Goal: Communication & Community: Answer question/provide support

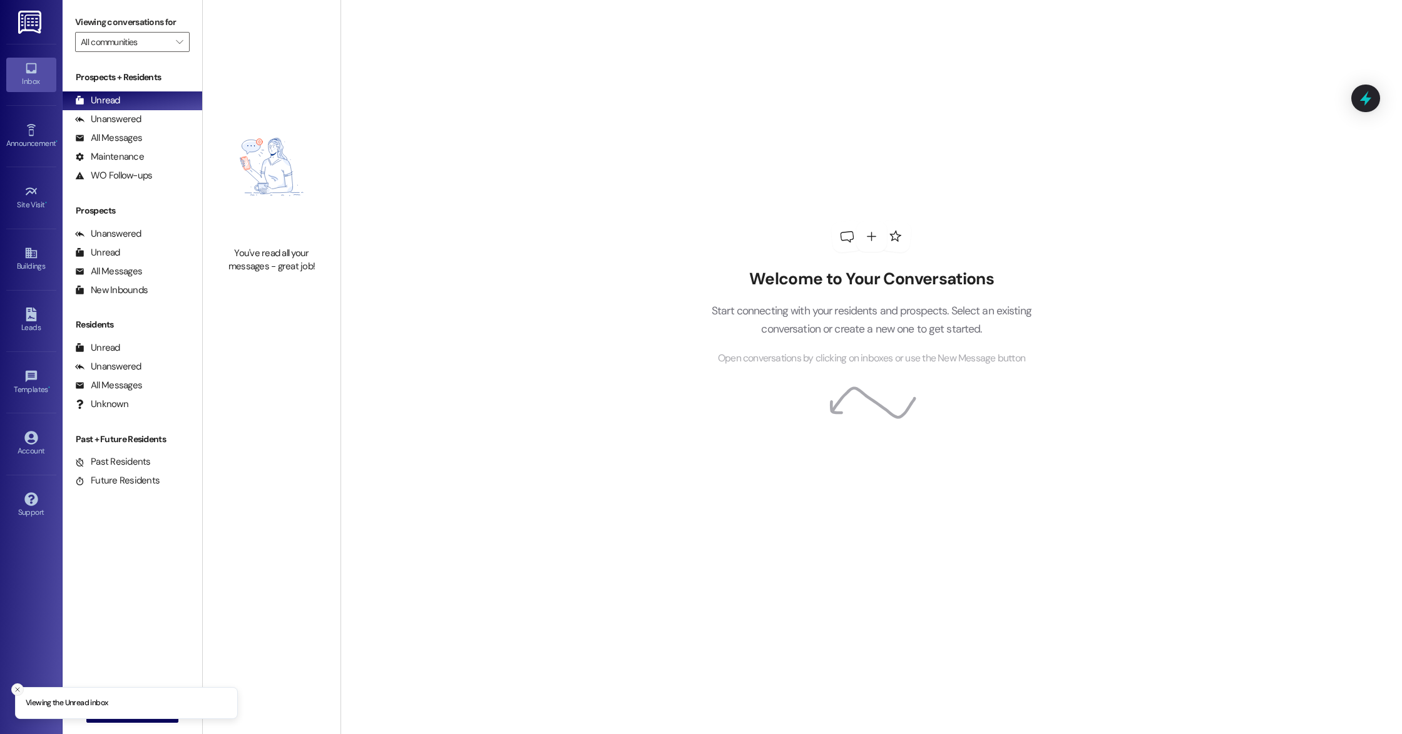
click at [14, 688] on icon "Close toast" at bounding box center [18, 689] width 8 height 8
click at [114, 713] on span "New Message" at bounding box center [139, 711] width 51 height 13
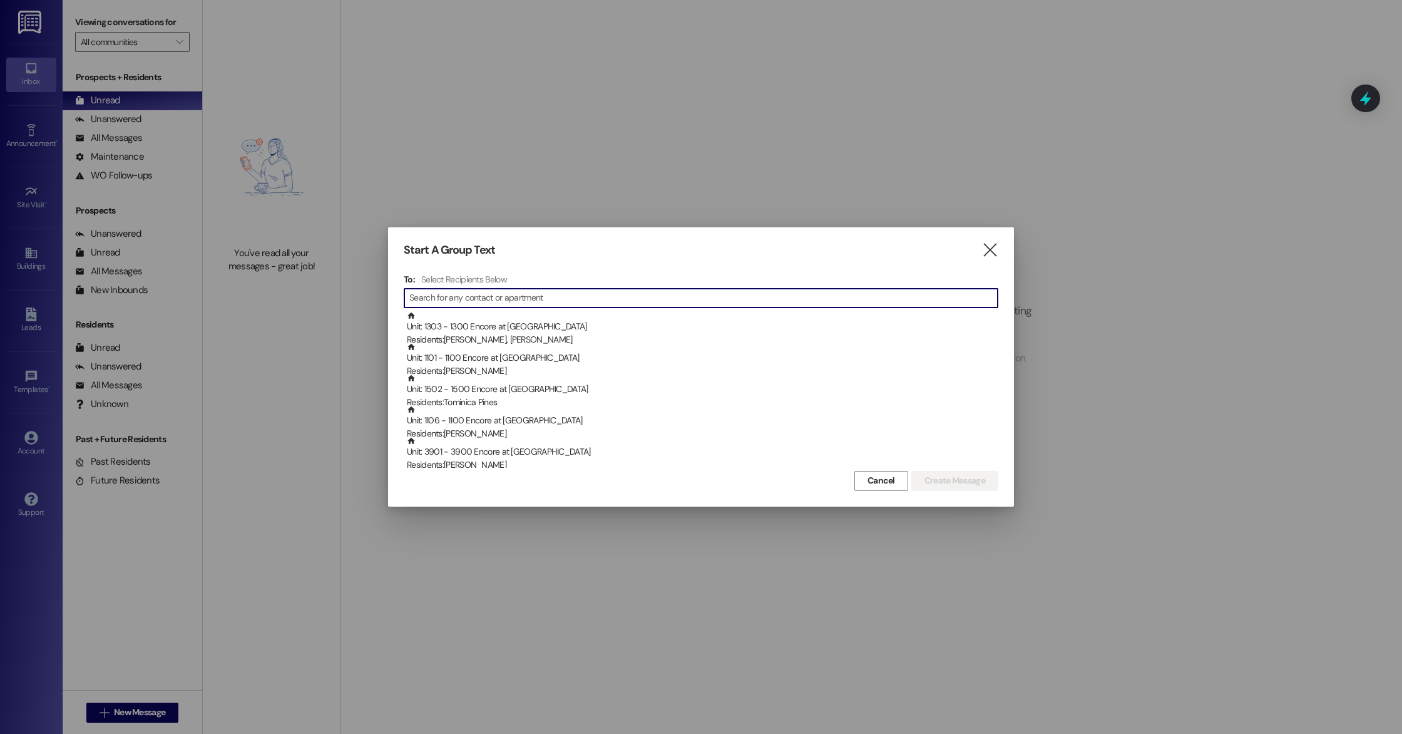
click at [559, 291] on input at bounding box center [703, 298] width 588 height 18
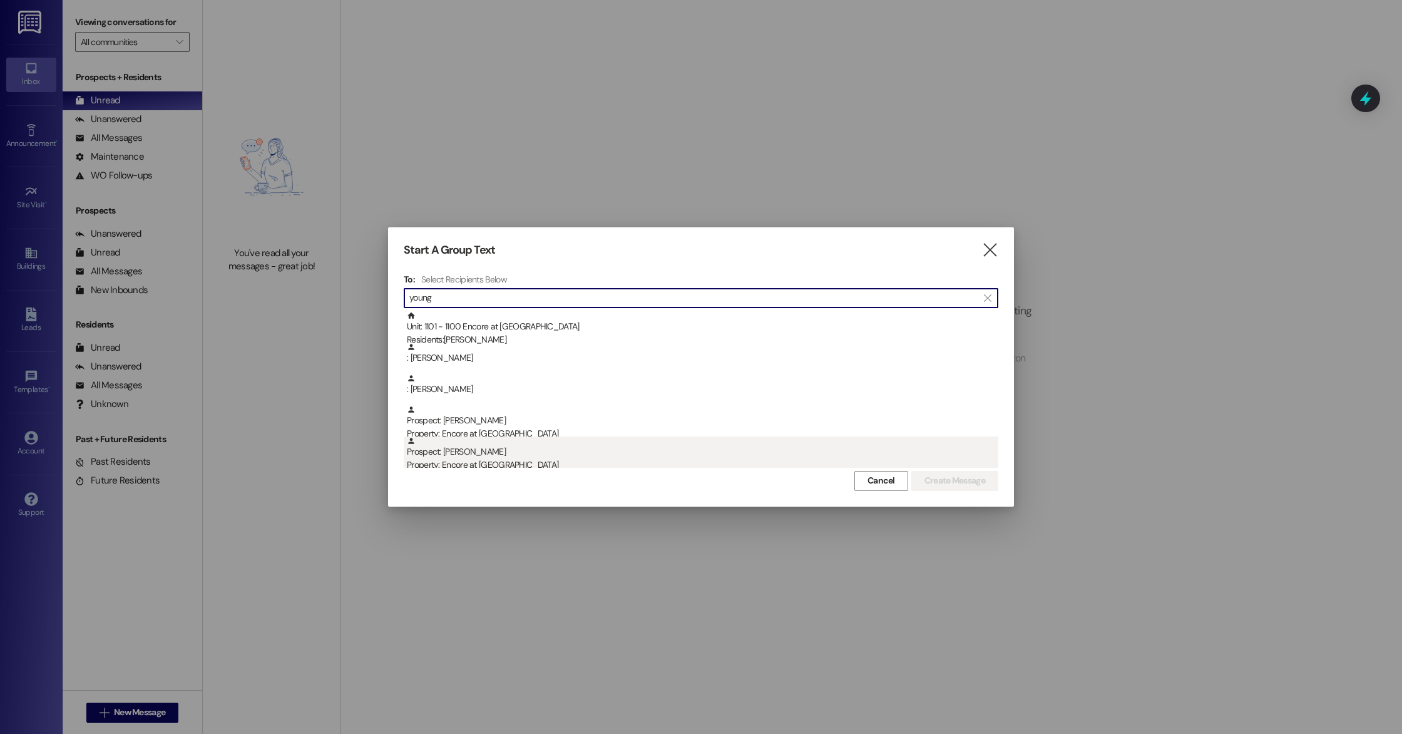
type input "young"
click at [478, 457] on div "Prospect: Janna Young Property: Encore at Beacon Place" at bounding box center [703, 454] width 592 height 36
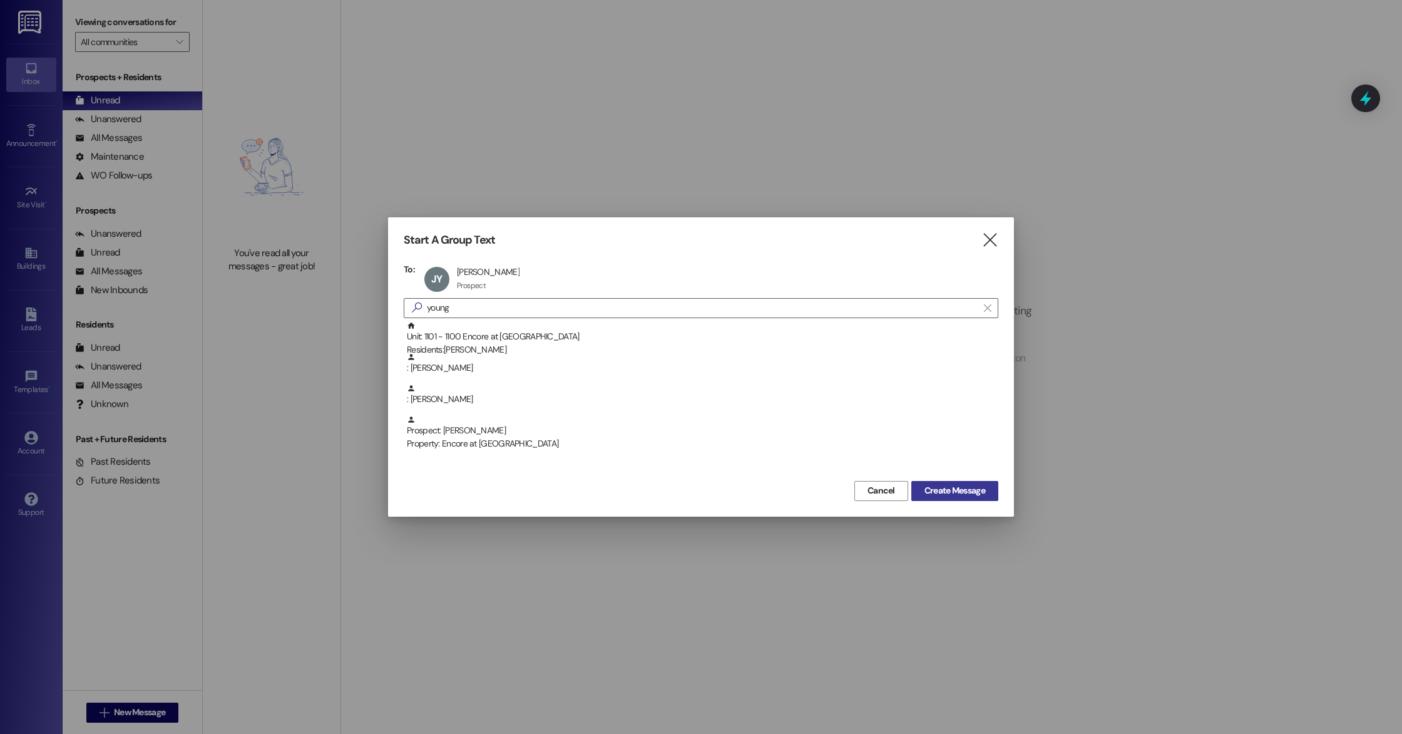
click at [963, 487] on span "Create Message" at bounding box center [955, 490] width 61 height 13
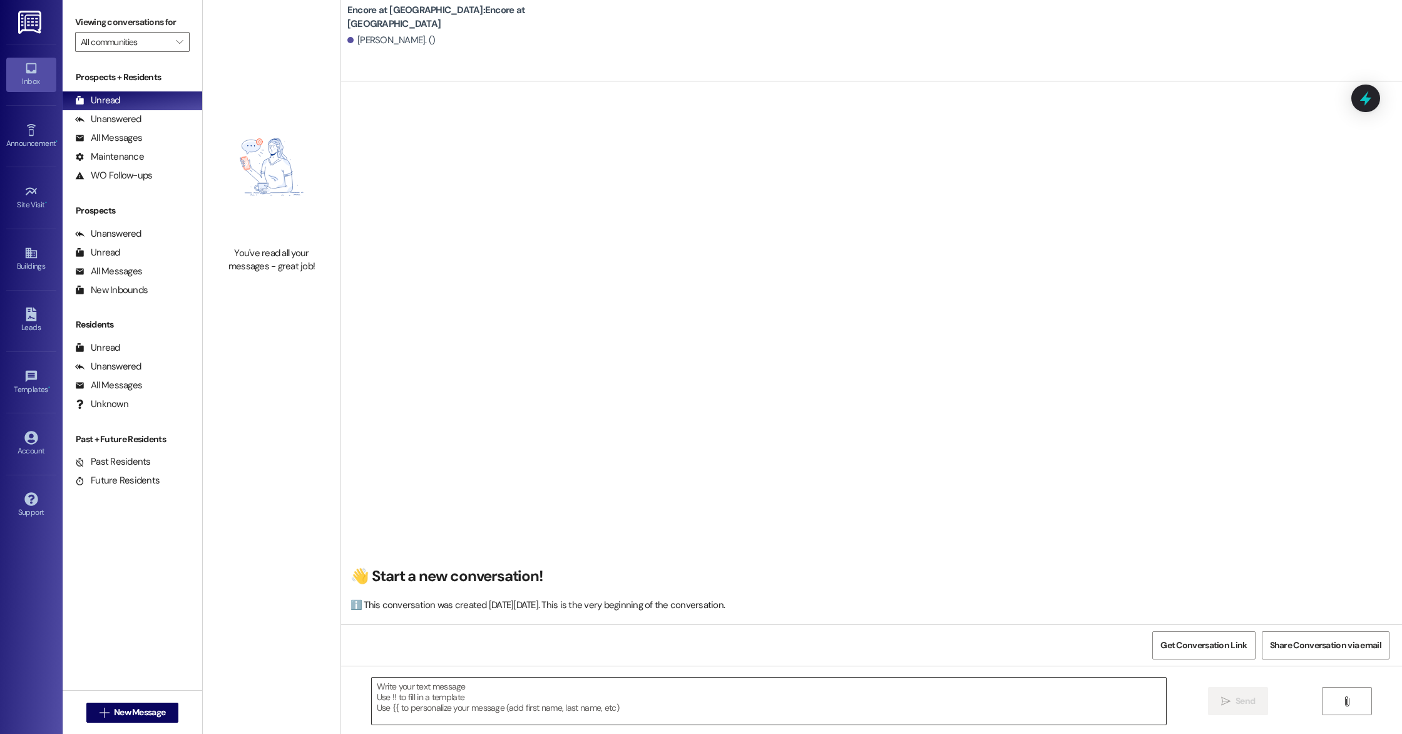
click at [515, 710] on textarea at bounding box center [769, 700] width 794 height 47
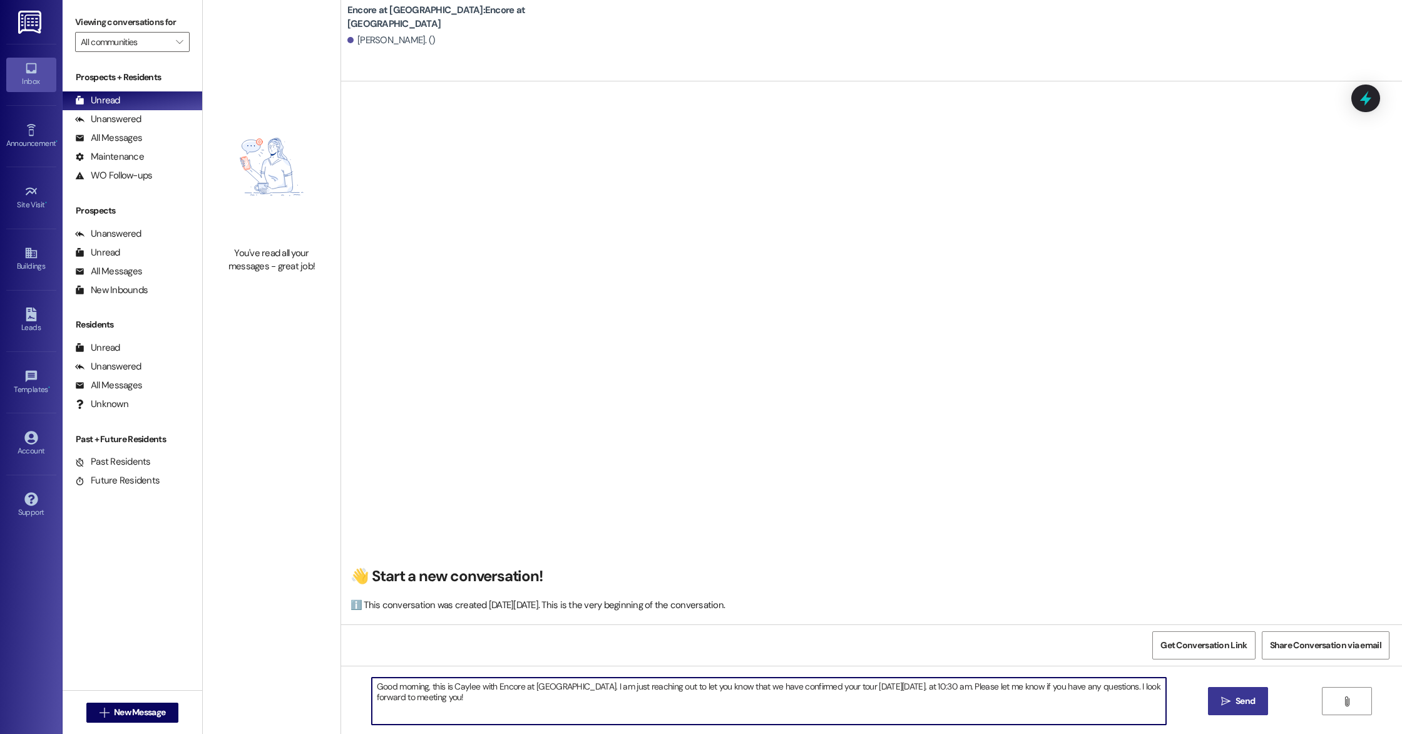
type textarea "Good morning, this is Caylee with Encore at Beacon Place. I am just reaching ou…"
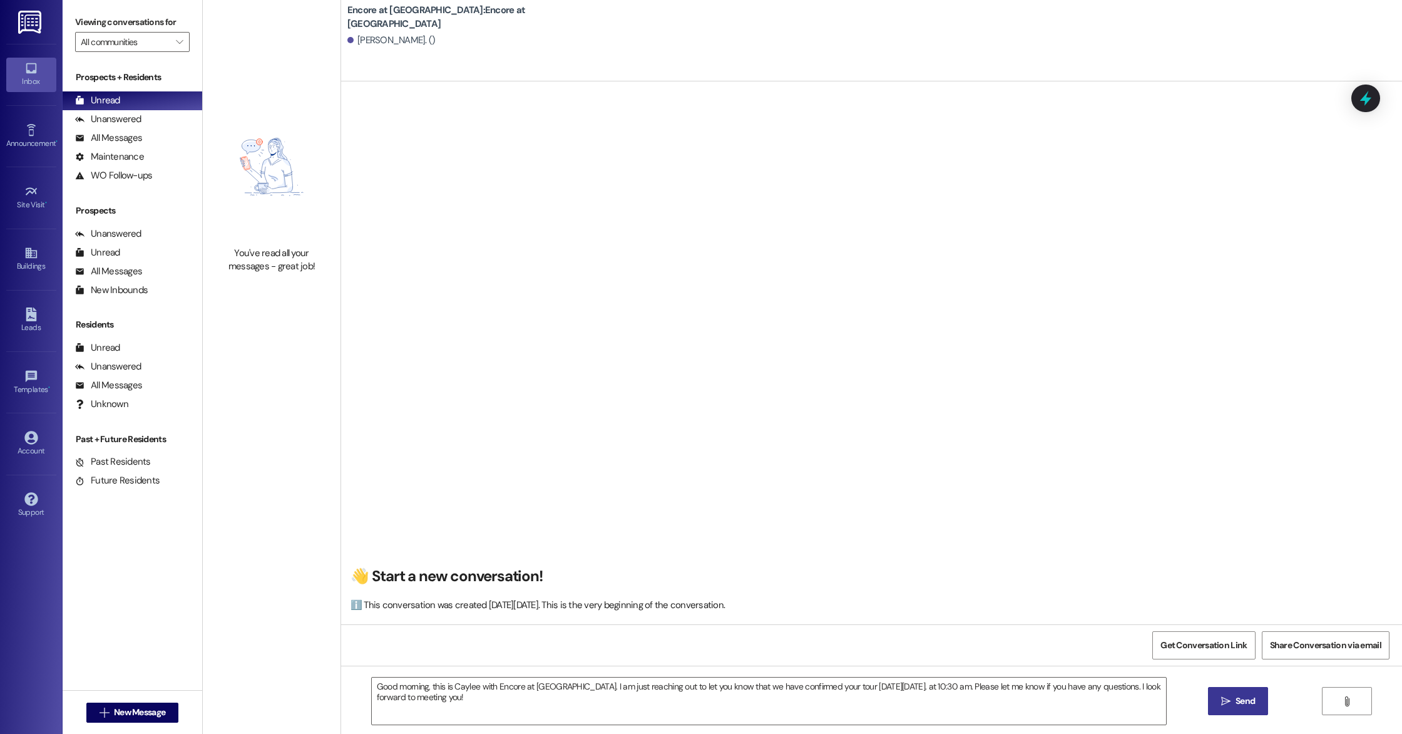
click at [1251, 704] on span "Send" at bounding box center [1245, 700] width 19 height 13
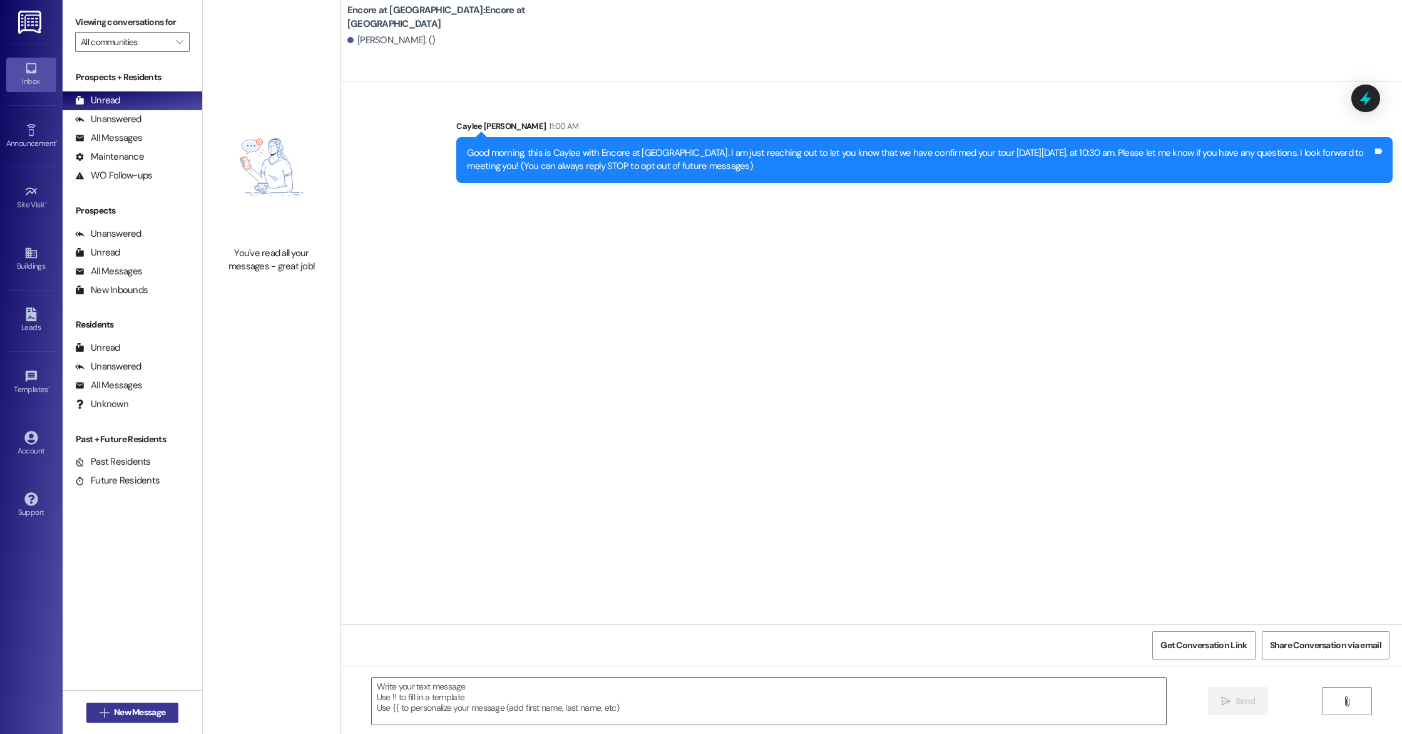
click at [111, 715] on span "New Message" at bounding box center [139, 711] width 56 height 13
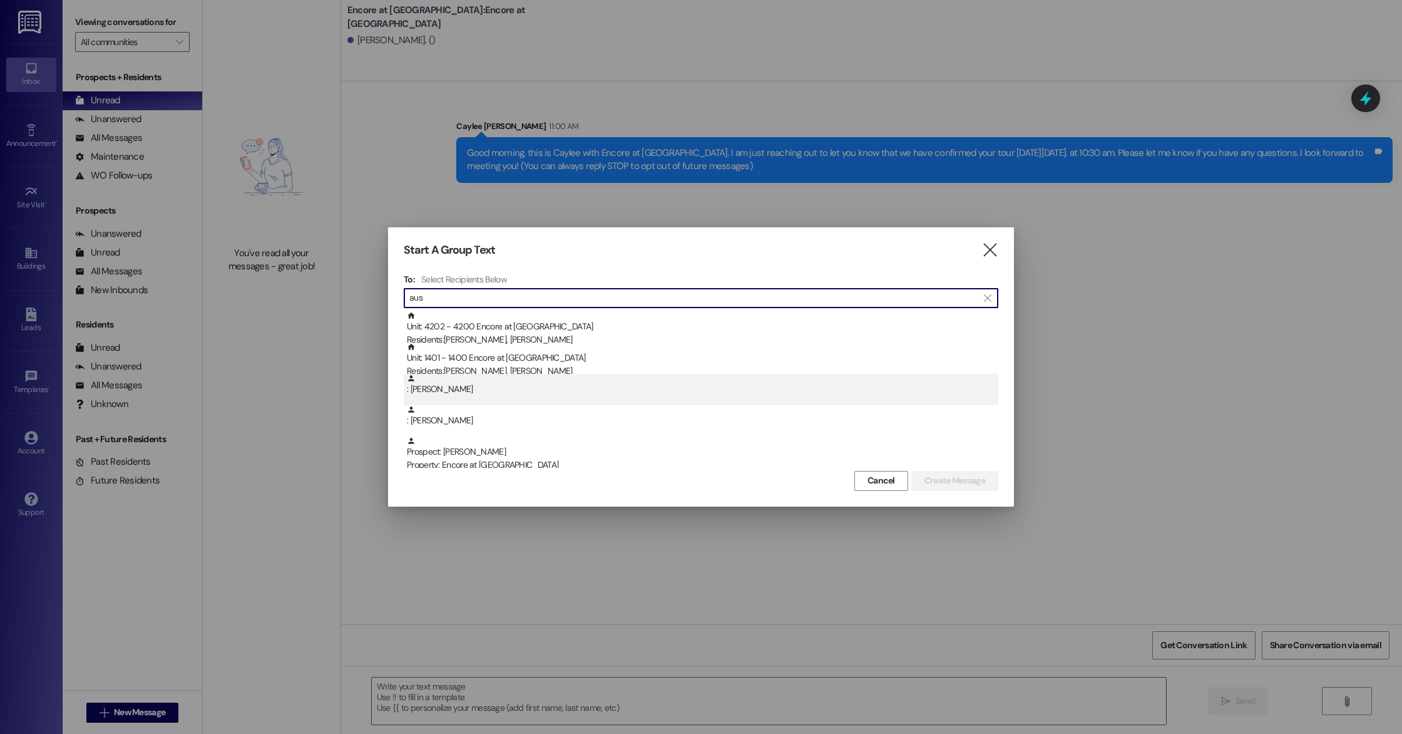
type input "aus"
click at [481, 394] on div ": Austin Cofield" at bounding box center [703, 385] width 592 height 22
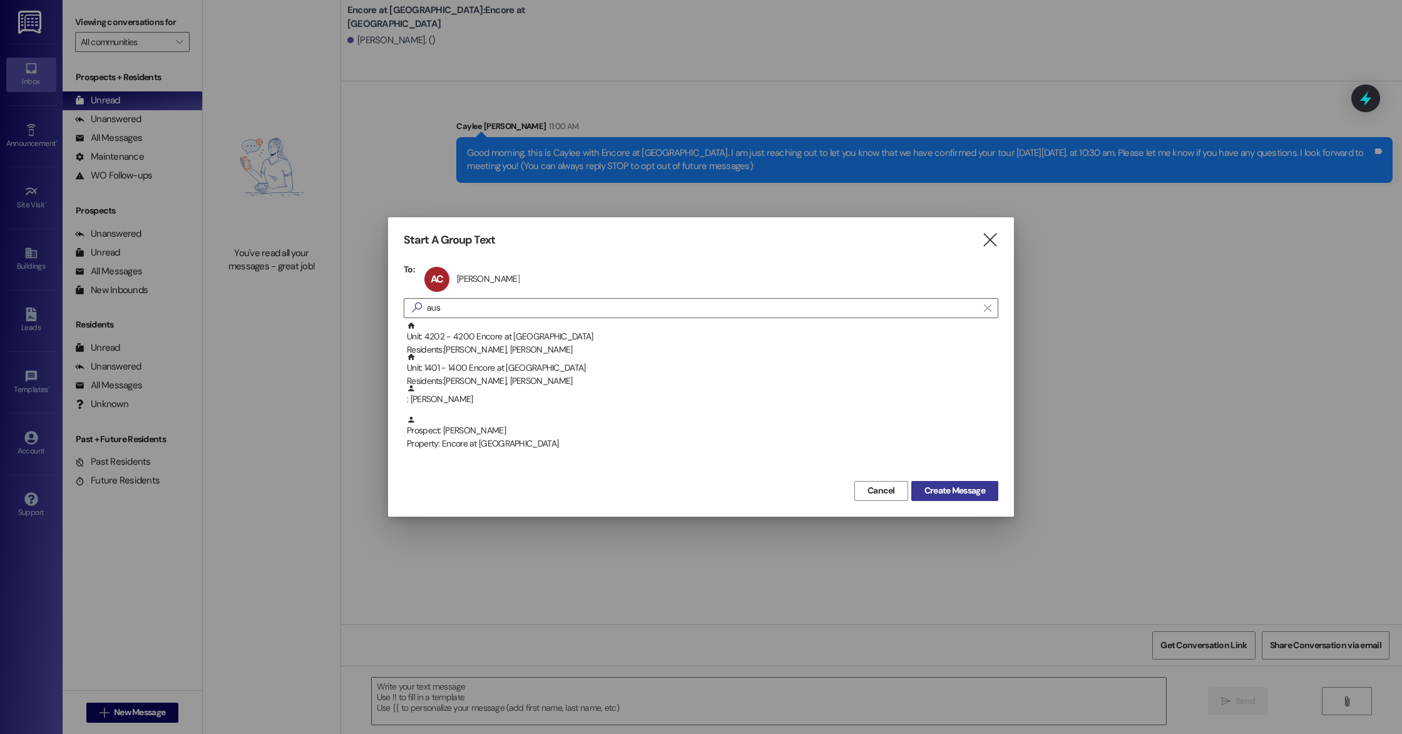
click at [950, 492] on span "Create Message" at bounding box center [955, 490] width 61 height 13
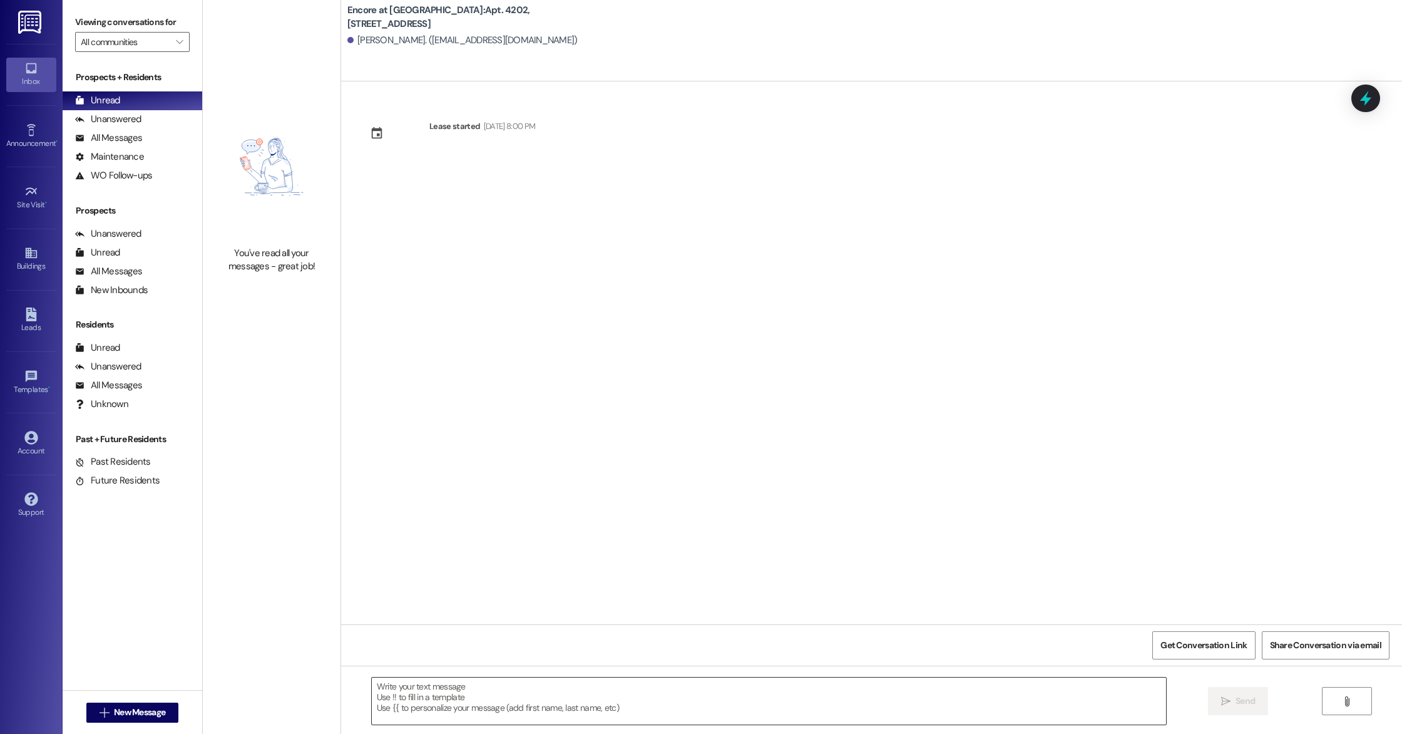
drag, startPoint x: 498, startPoint y: 697, endPoint x: 500, endPoint y: 687, distance: 9.7
click at [498, 697] on textarea at bounding box center [769, 700] width 794 height 47
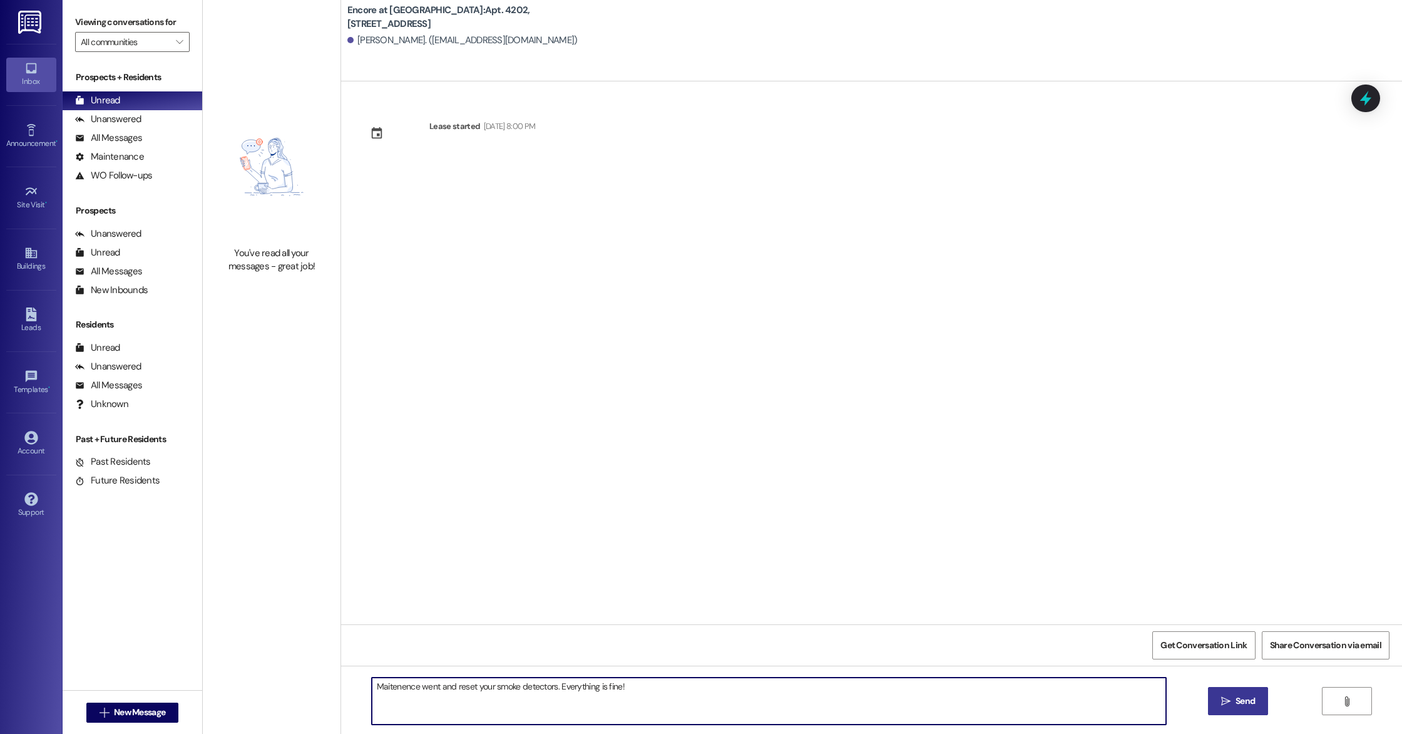
click at [386, 689] on textarea "Maitenence went and reset your smoke detectors. Everything is fine!" at bounding box center [769, 700] width 794 height 47
drag, startPoint x: 595, startPoint y: 688, endPoint x: 620, endPoint y: 686, distance: 25.7
click at [619, 686] on textarea "Maintenance went and reset your smoke detectors. Everything is fine!" at bounding box center [769, 700] width 794 height 47
click at [372, 686] on textarea "Maintenance went and reset your smoke detectors. Everything is fine!" at bounding box center [769, 700] width 794 height 47
click at [809, 694] on textarea "Hey Austin, this is Caylee with Encore. Maintenance went and reset your smoke d…" at bounding box center [769, 700] width 794 height 47
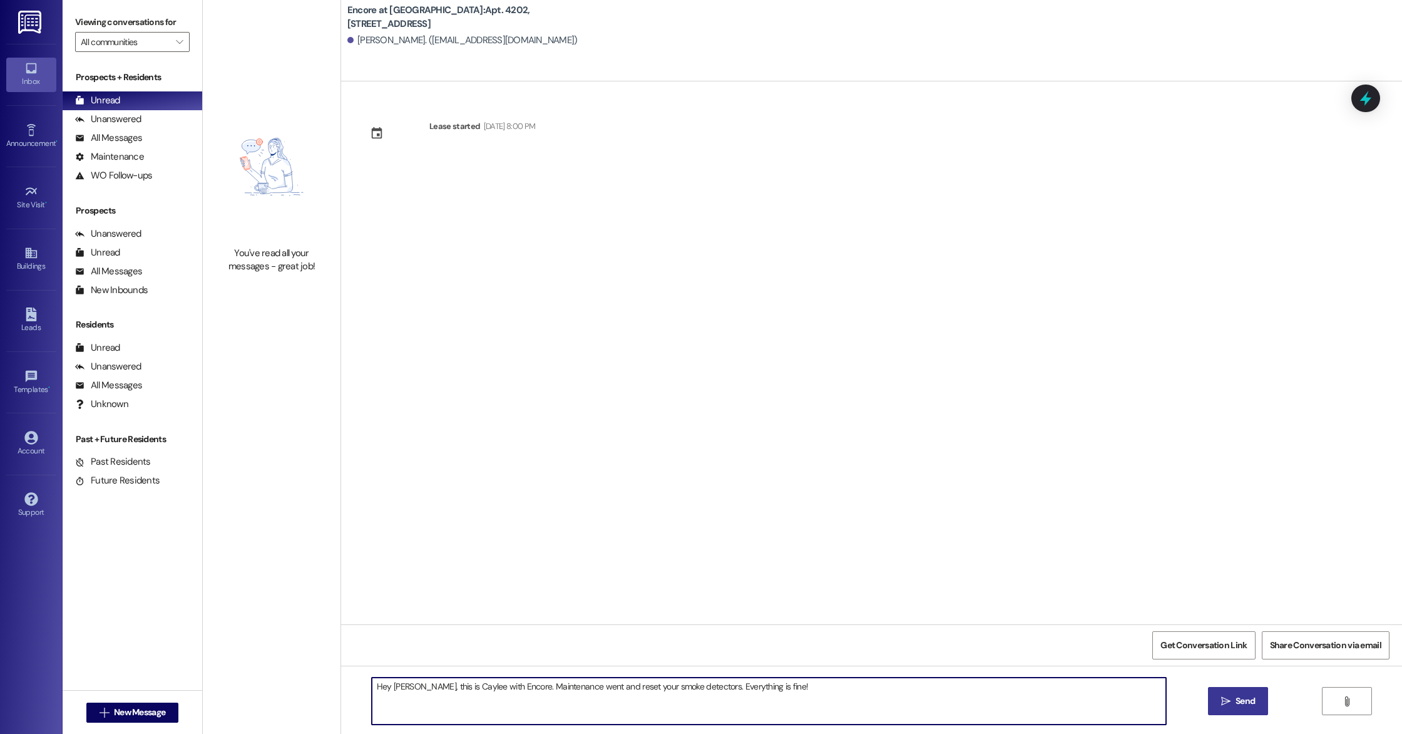
click at [505, 686] on textarea "Hey Austin, this is Caylee with Encore. Maintenance went and reset your smoke d…" at bounding box center [769, 700] width 794 height 47
click at [982, 681] on textarea "Hey Austin, this is Caylee with Encore. I just wanted to update you and let you…" at bounding box center [769, 700] width 794 height 47
type textarea "Hey Austin, this is Caylee with Encore. I just wanted to update you and let you…"
click at [1241, 690] on button " Send" at bounding box center [1238, 701] width 61 height 28
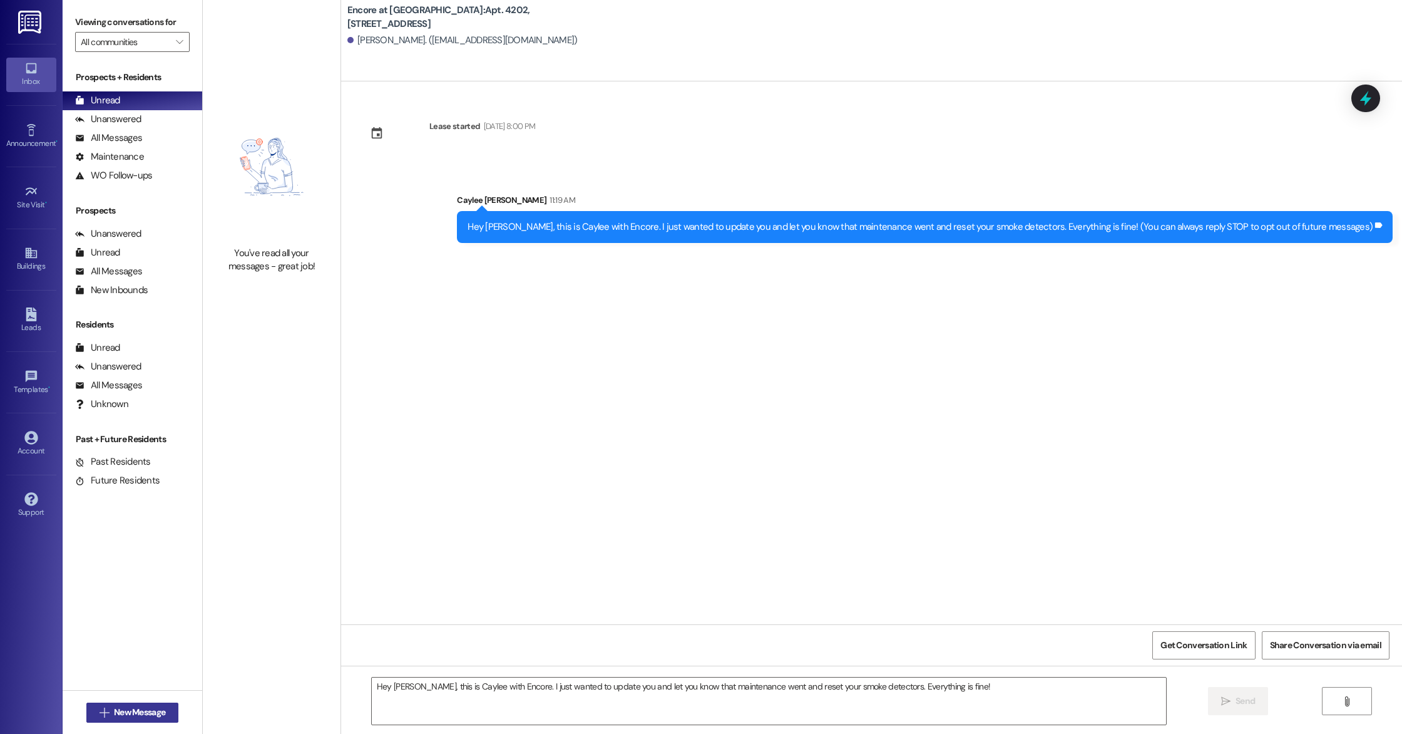
click at [114, 710] on span "New Message" at bounding box center [139, 711] width 51 height 13
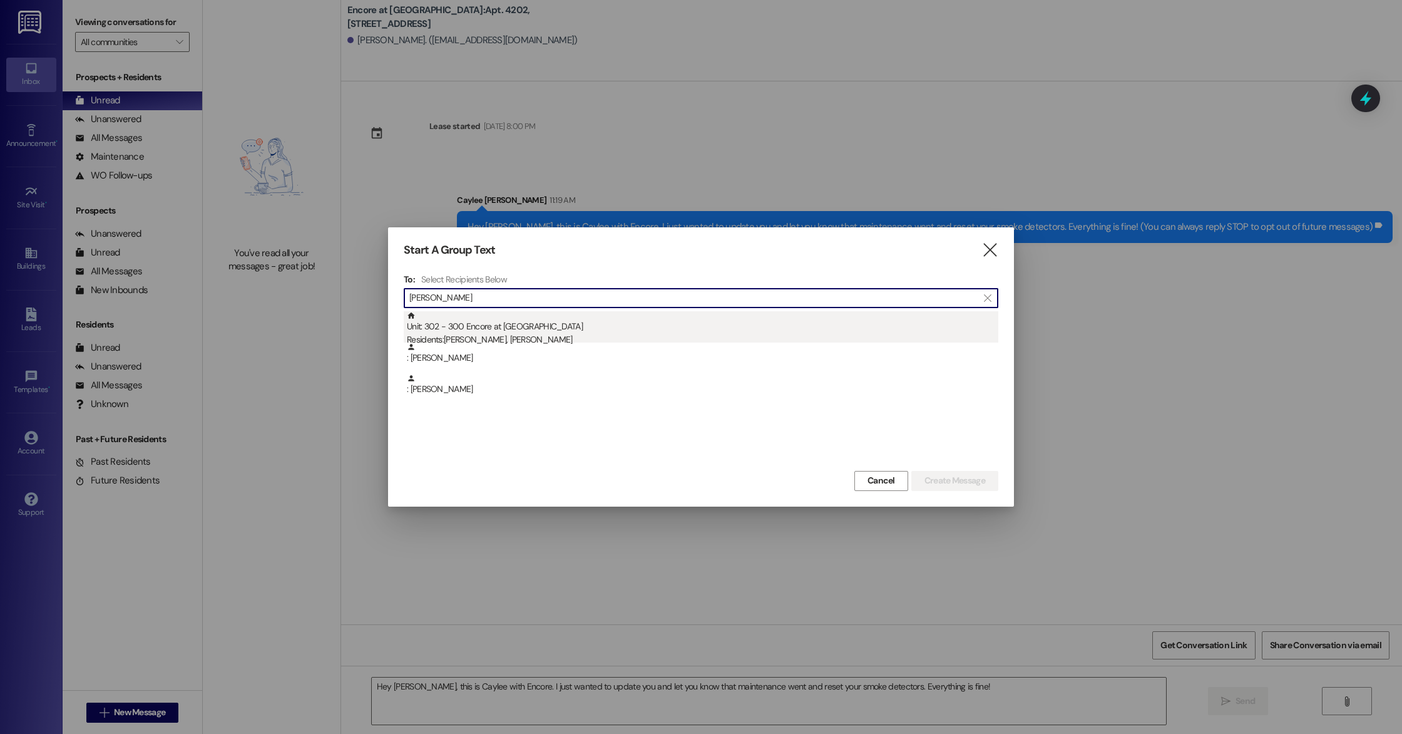
type input "jensen"
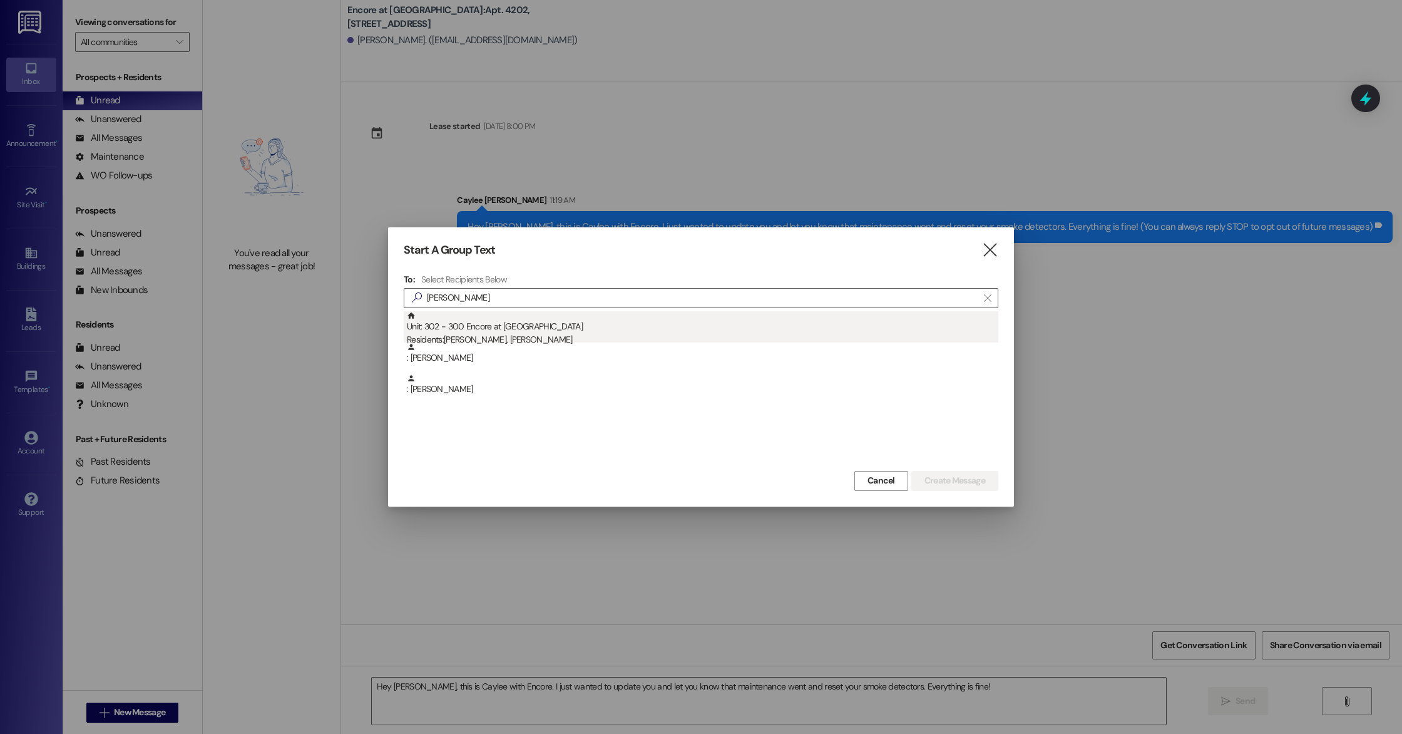
click at [524, 334] on div "Residents: Janet Jensen, Larry Jensen" at bounding box center [703, 339] width 592 height 13
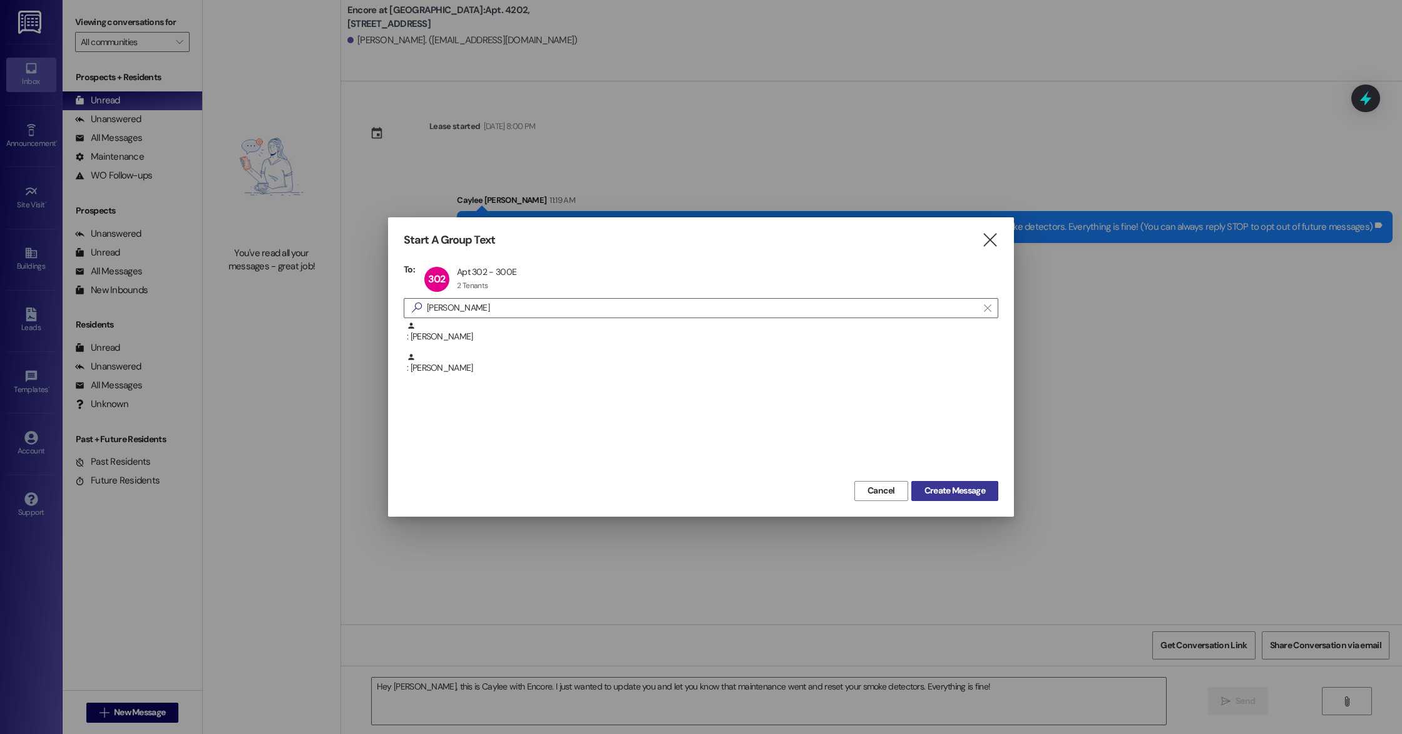
click at [952, 486] on span "Create Message" at bounding box center [955, 490] width 61 height 13
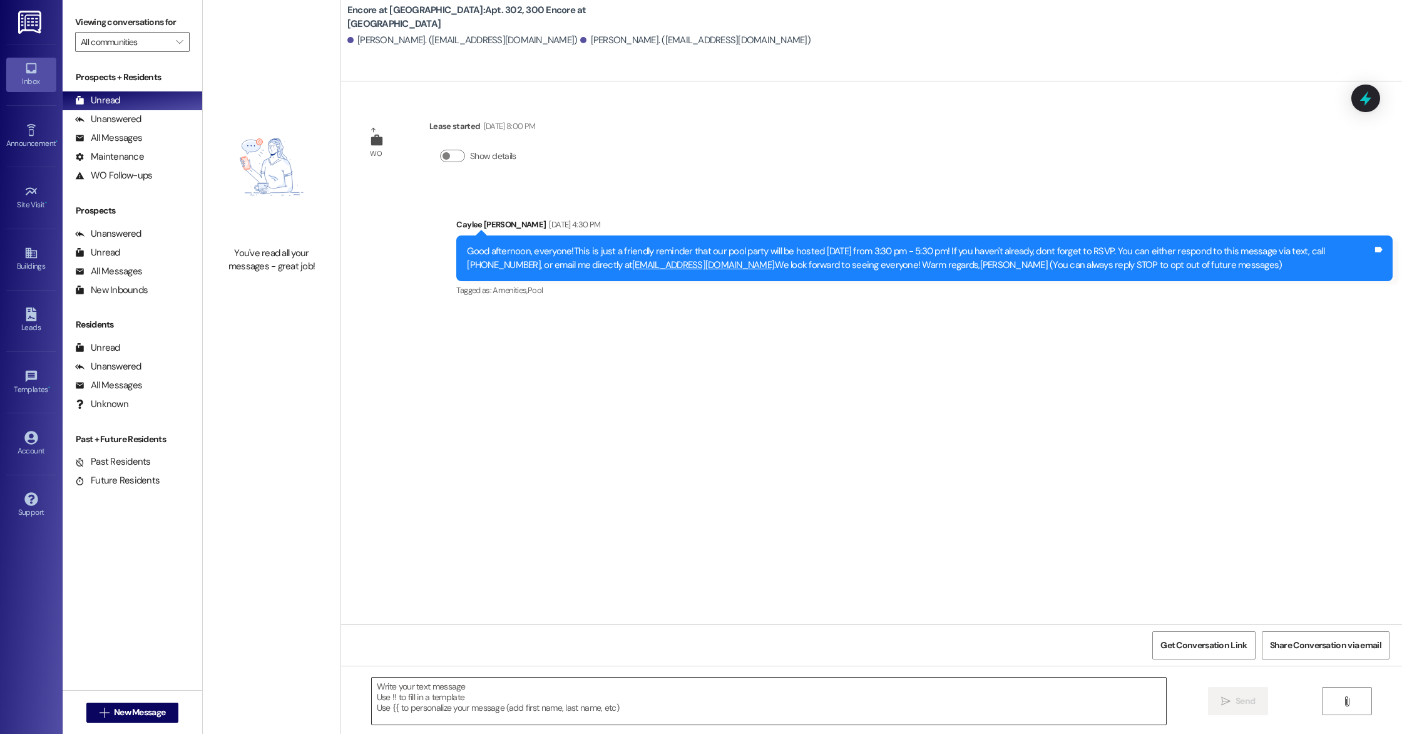
click at [700, 702] on textarea at bounding box center [769, 700] width 794 height 47
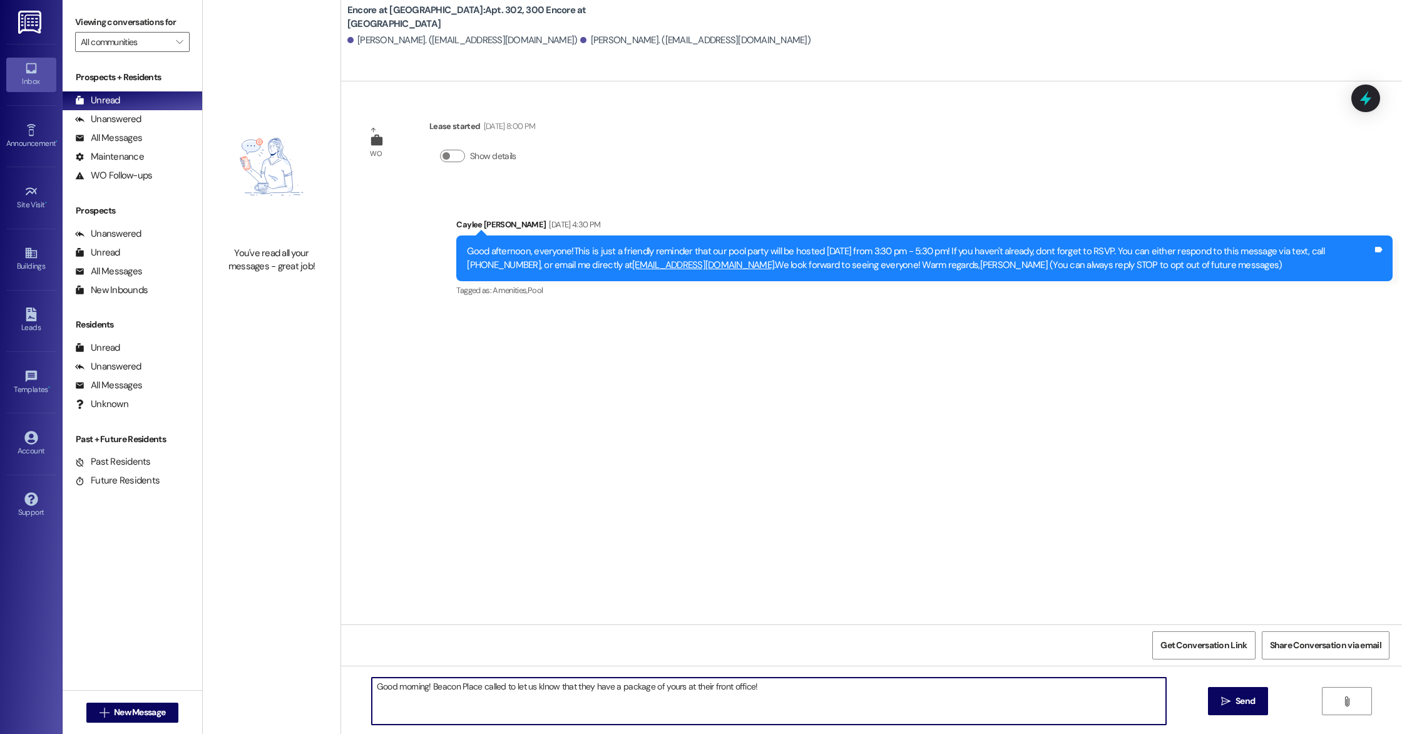
click at [538, 687] on textarea "Good morning! Beacon Place called to let us klnow that they have a package of y…" at bounding box center [769, 700] width 794 height 47
click at [790, 694] on textarea "Good morning! Beacon Place called to let us know that they have a package of yo…" at bounding box center [769, 700] width 794 height 47
type textarea "Good morning! Beacon Place called to let us know that they have a package of yo…"
click at [1221, 705] on icon "" at bounding box center [1225, 701] width 9 height 10
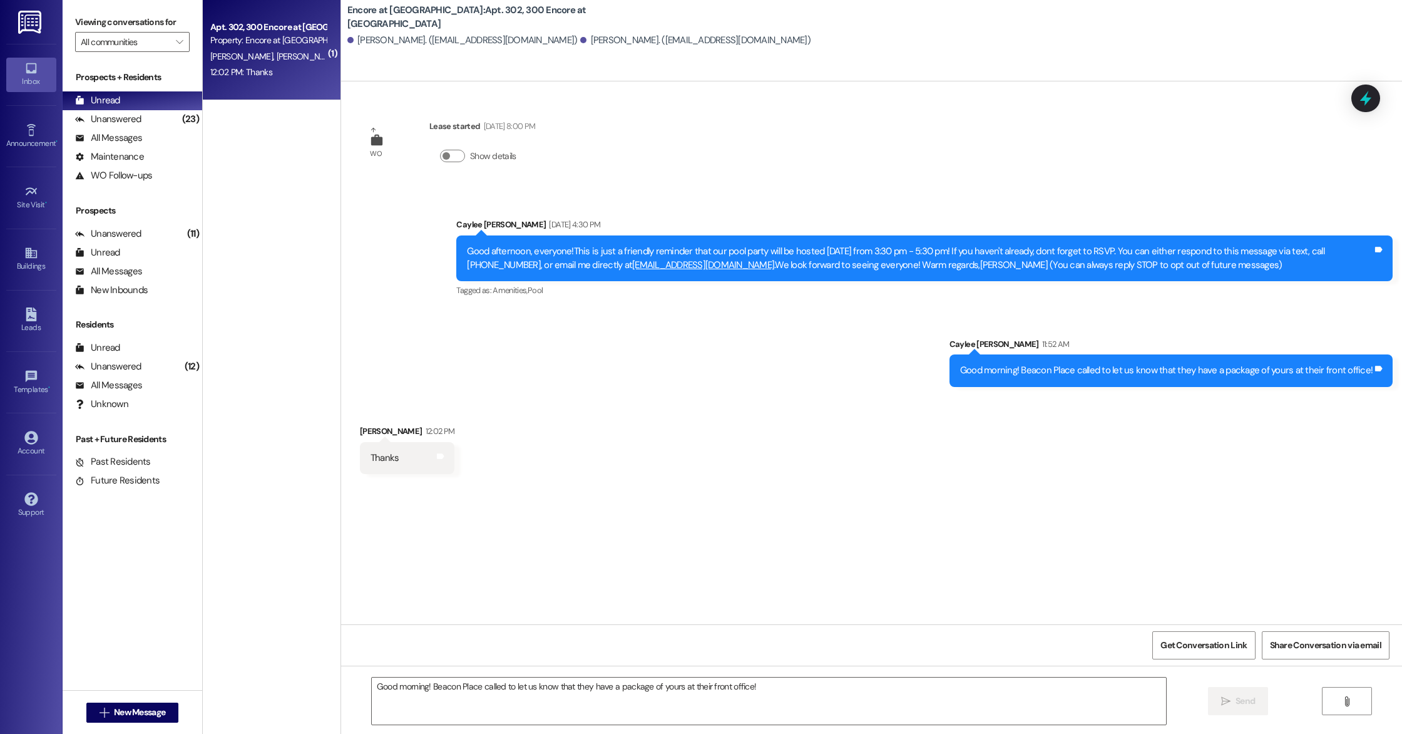
click at [274, 58] on div "L. Jensen J. Jensen" at bounding box center [268, 57] width 118 height 16
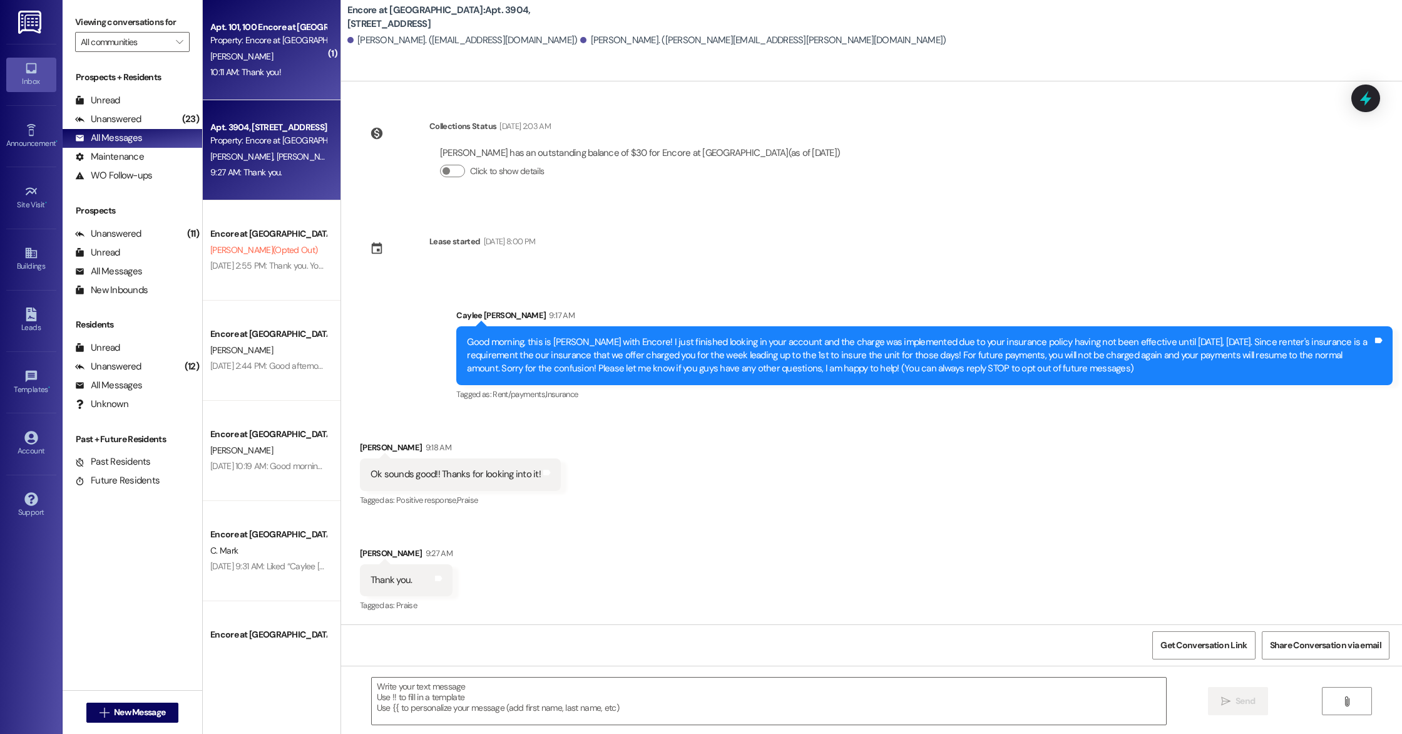
click at [232, 58] on span "[PERSON_NAME]" at bounding box center [241, 56] width 63 height 11
